Goal: Task Accomplishment & Management: Use online tool/utility

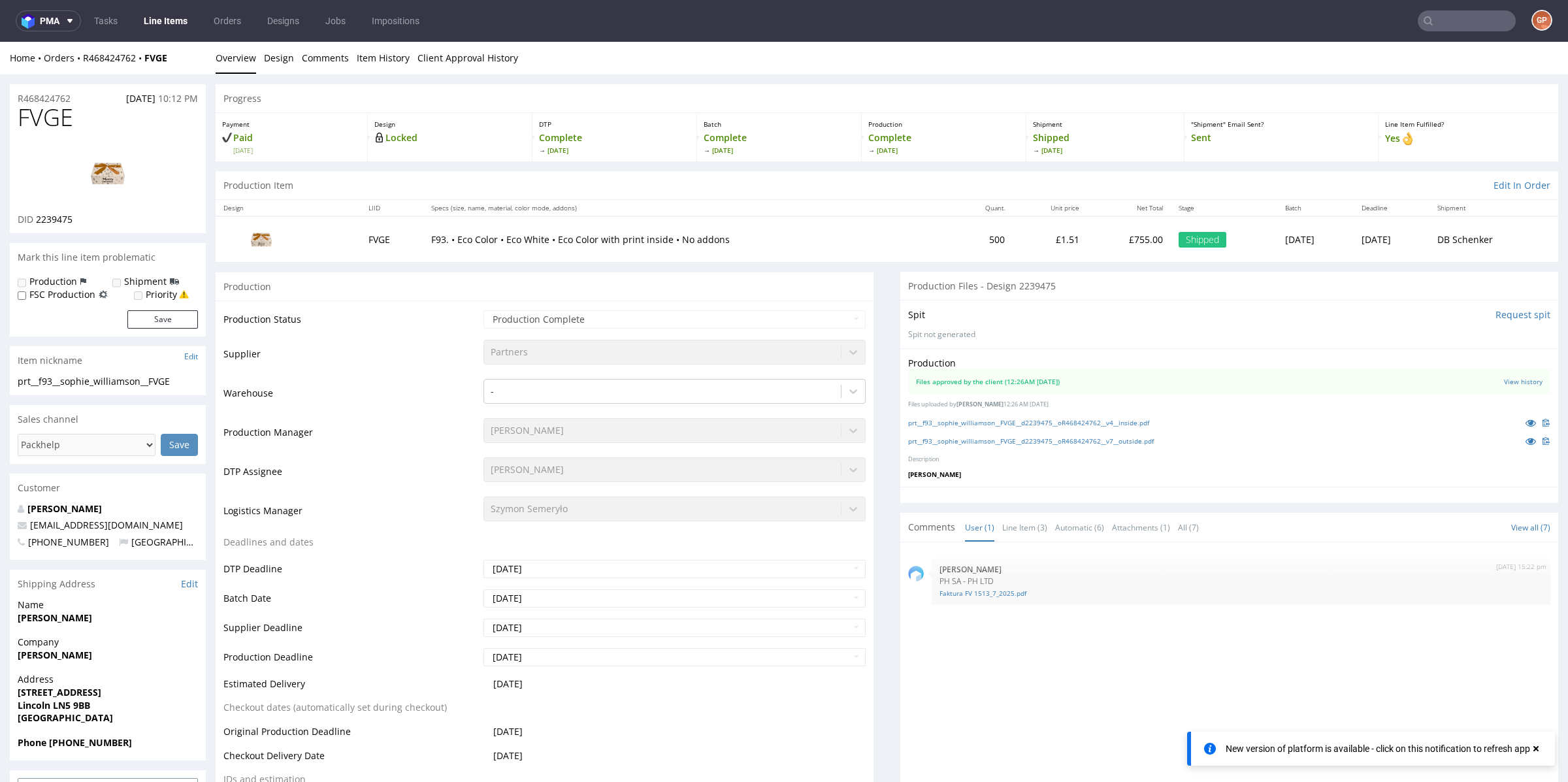
scroll to position [4, 0]
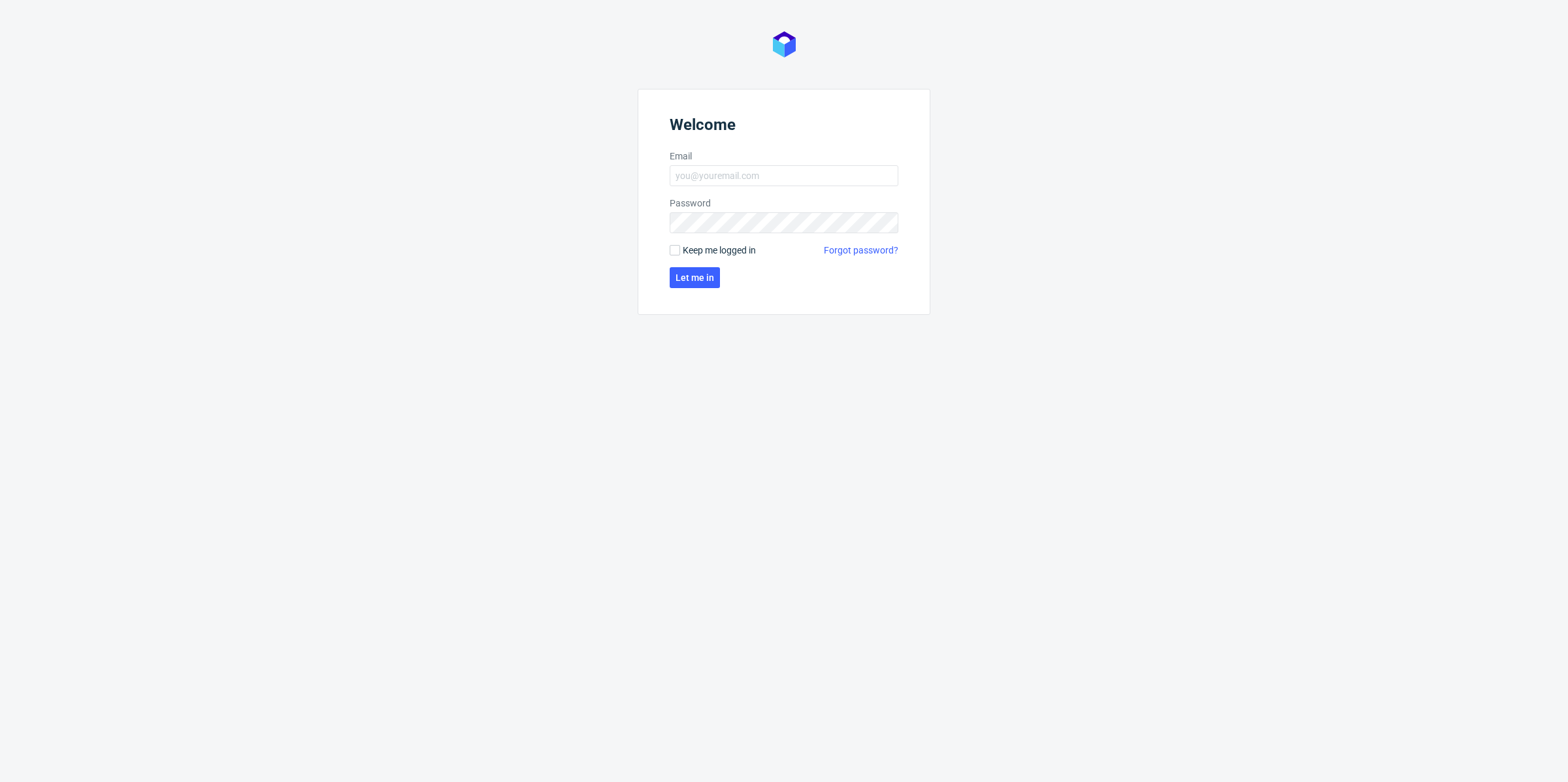
click at [772, 158] on label "Email" at bounding box center [784, 156] width 228 height 13
click at [772, 166] on input "Email" at bounding box center [784, 176] width 228 height 21
click at [772, 161] on label "Email" at bounding box center [784, 156] width 228 height 13
click at [772, 166] on input "Email" at bounding box center [784, 176] width 228 height 21
click at [772, 164] on form "Welcome Email Password Keep me logged in Forgot password? Let me in" at bounding box center [784, 202] width 293 height 226
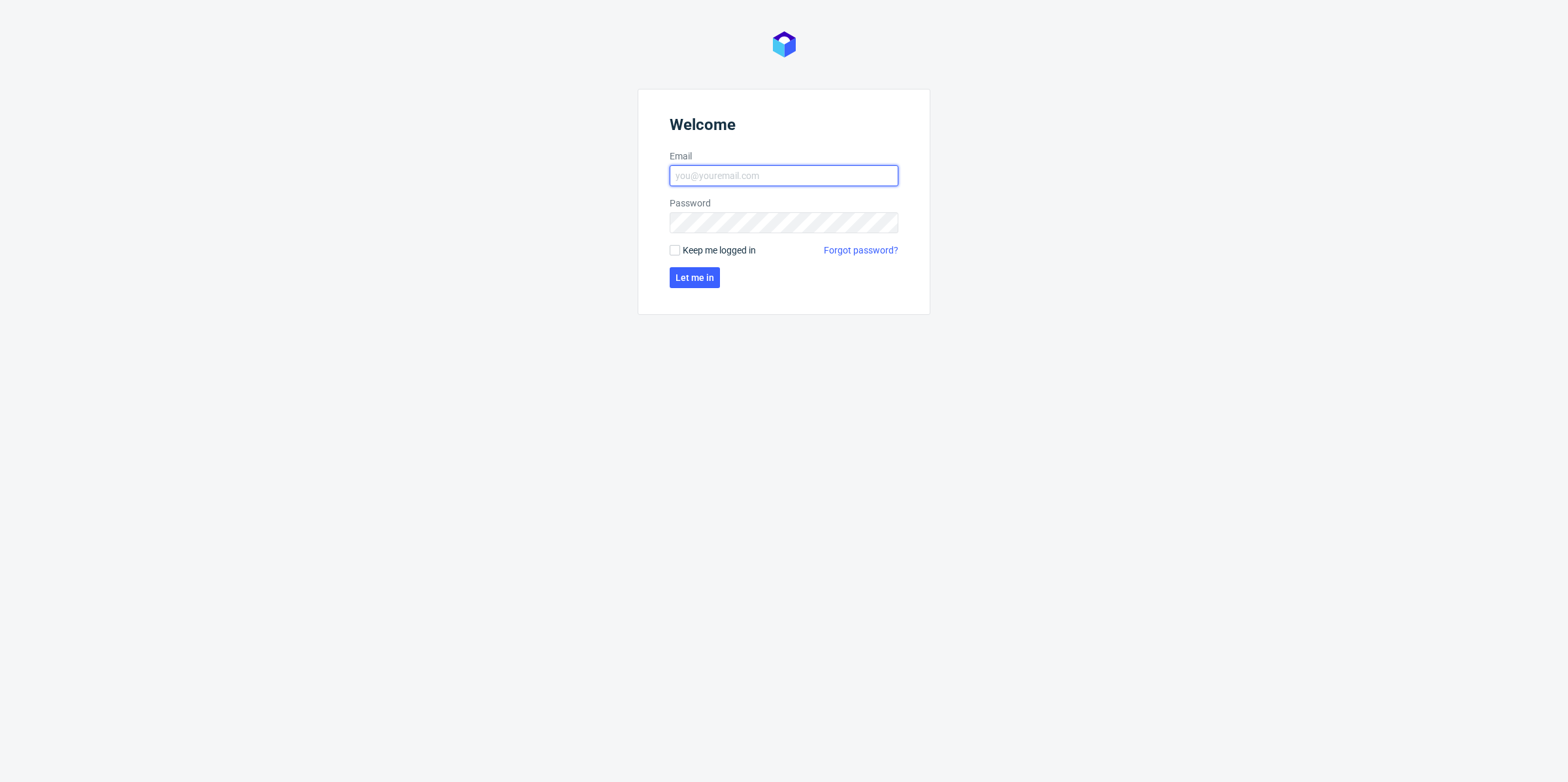
click at [778, 174] on input "Email" at bounding box center [784, 176] width 228 height 21
type input "pawel.grygierczyk@packhelp.com"
click button "Let me in" at bounding box center [694, 277] width 51 height 21
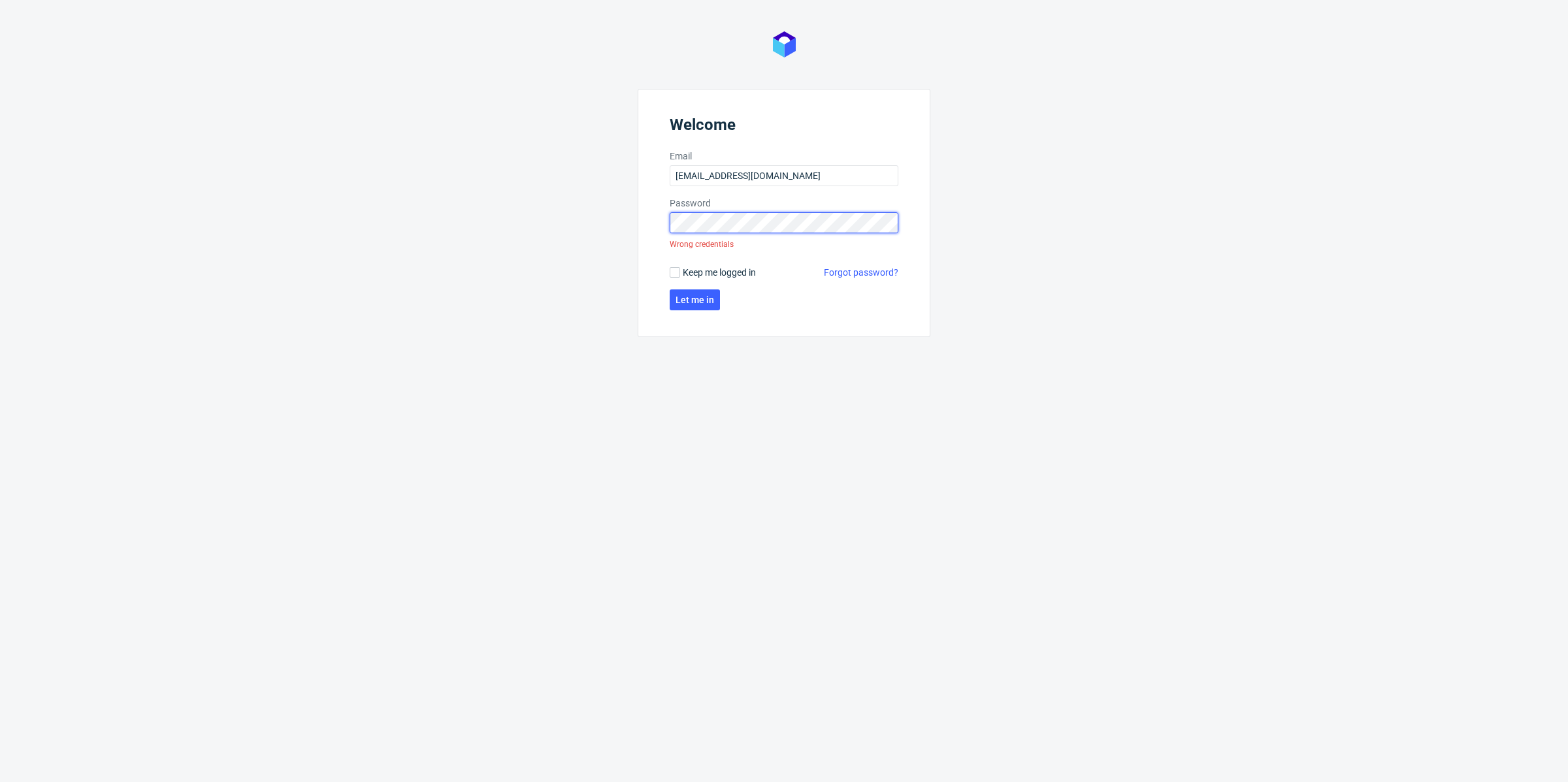
click button "Let me in" at bounding box center [694, 300] width 51 height 21
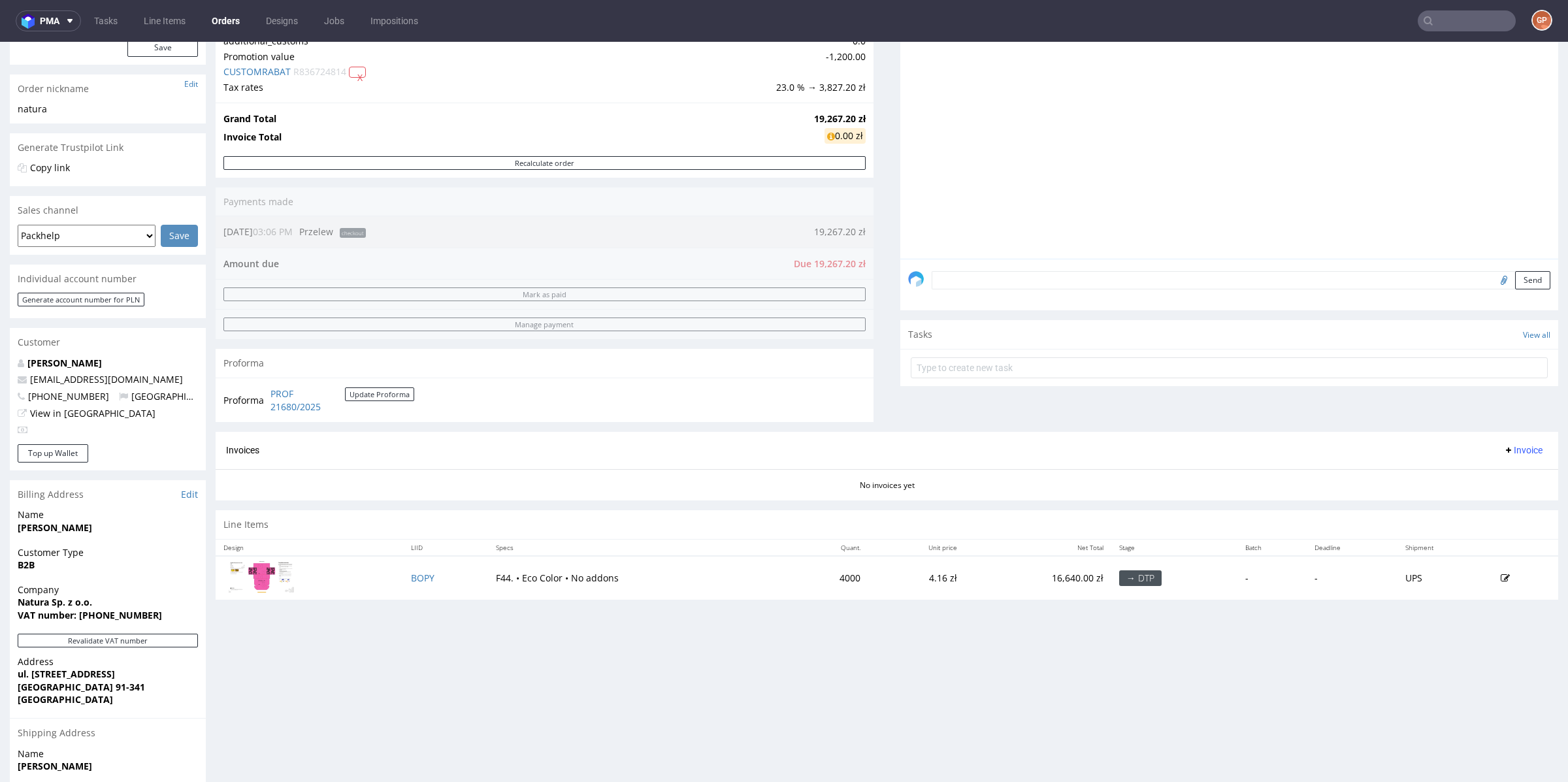
scroll to position [298, 0]
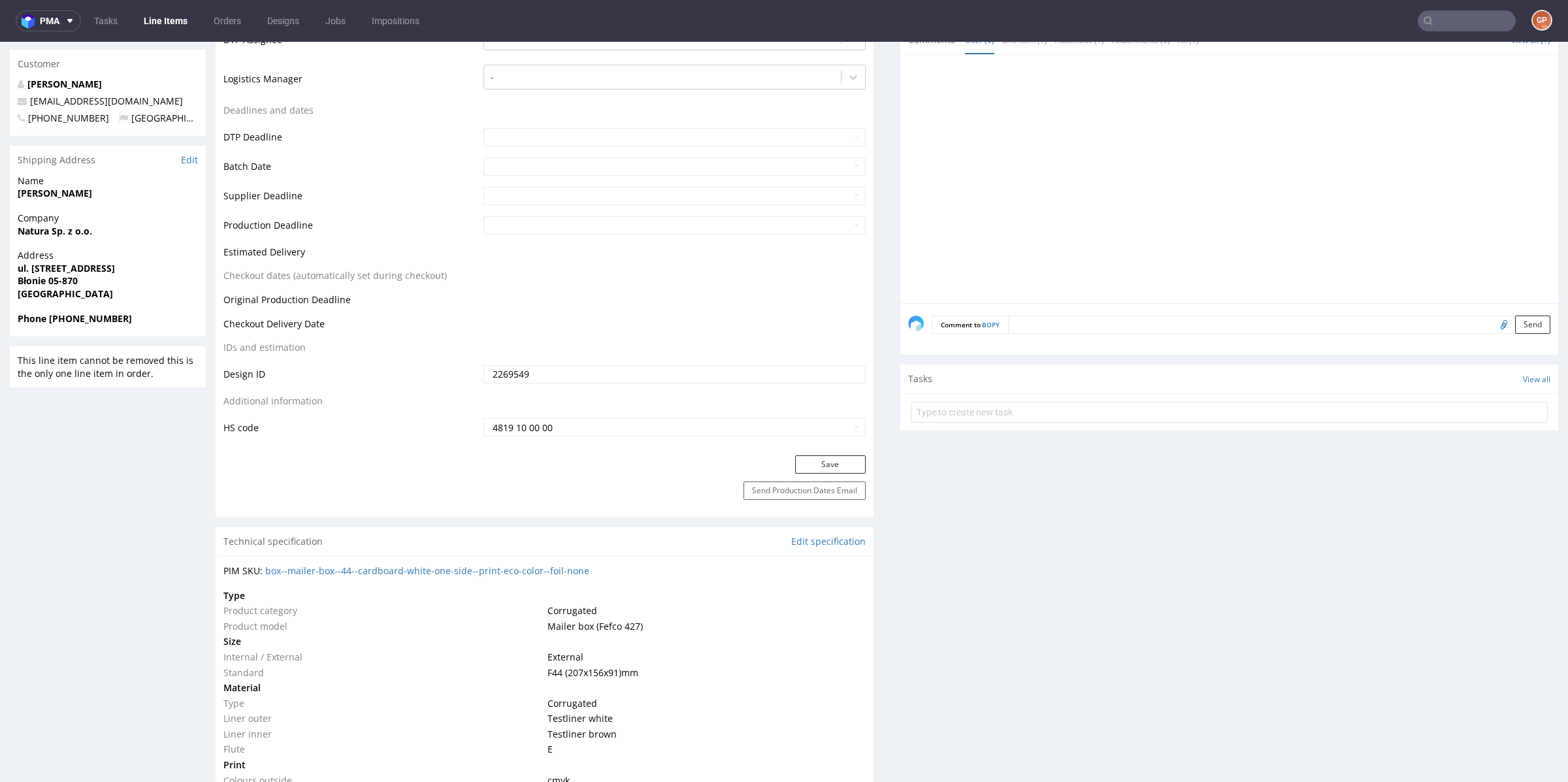
scroll to position [500, 0]
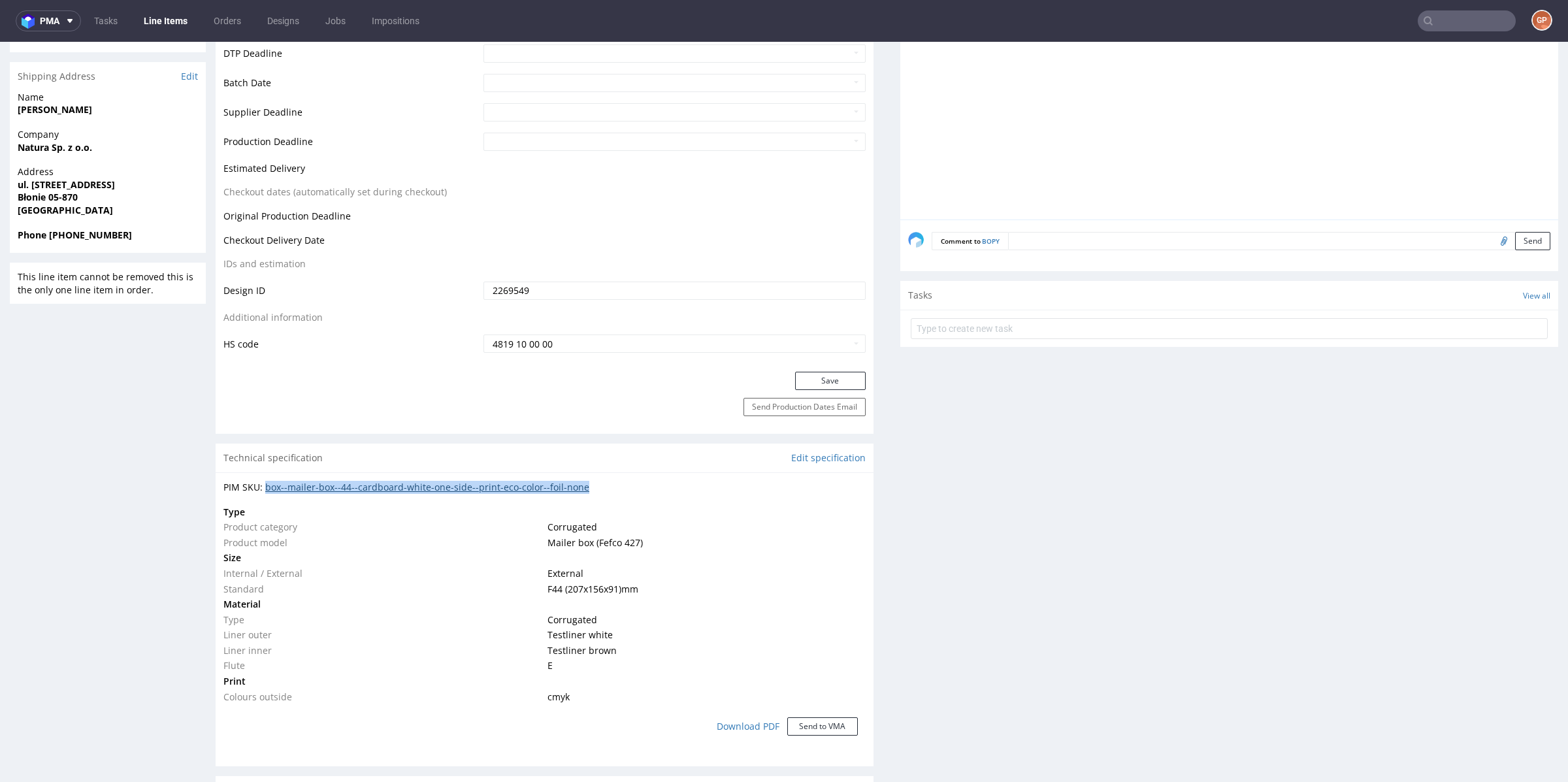
drag, startPoint x: 623, startPoint y: 487, endPoint x: 267, endPoint y: 492, distance: 356.0
click at [267, 492] on div "PIM SKU: box--mailer-box--44--cardboard-white-one-side--print-eco-color--foil-n…" at bounding box center [545, 487] width 642 height 13
copy link "box--mailer-box--44--cardboard-white-one-side--print-eco-color--foil-none"
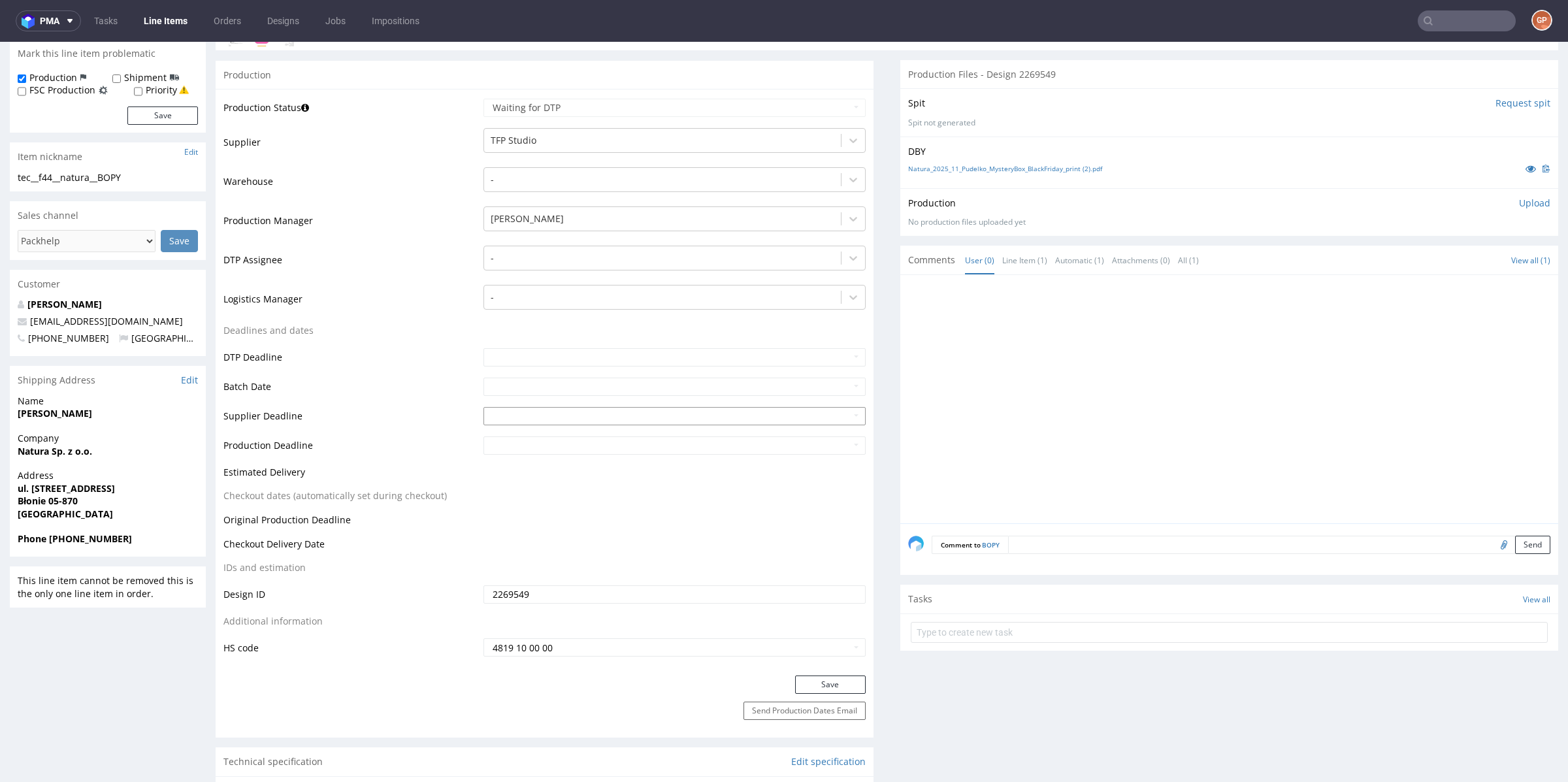
scroll to position [193, 0]
